Goal: Navigation & Orientation: Find specific page/section

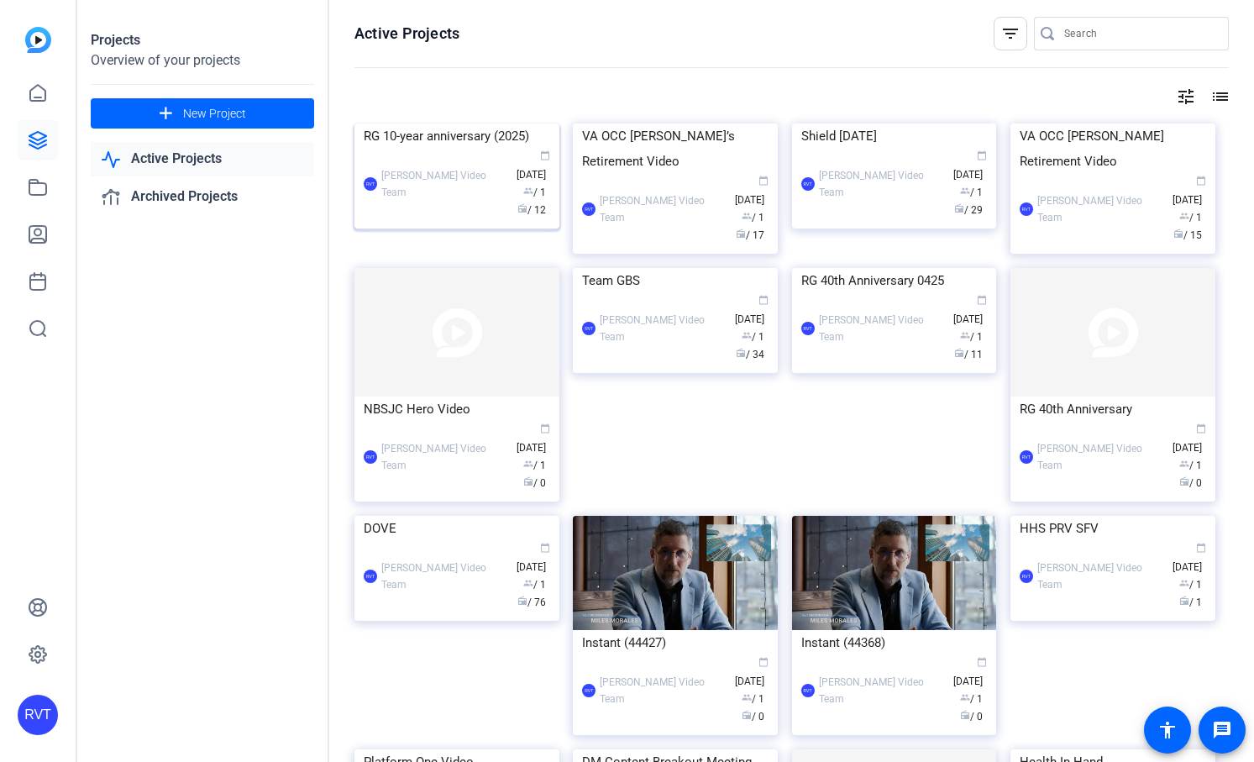
click at [446, 124] on img at bounding box center [457, 124] width 205 height 0
